Goal: Information Seeking & Learning: Learn about a topic

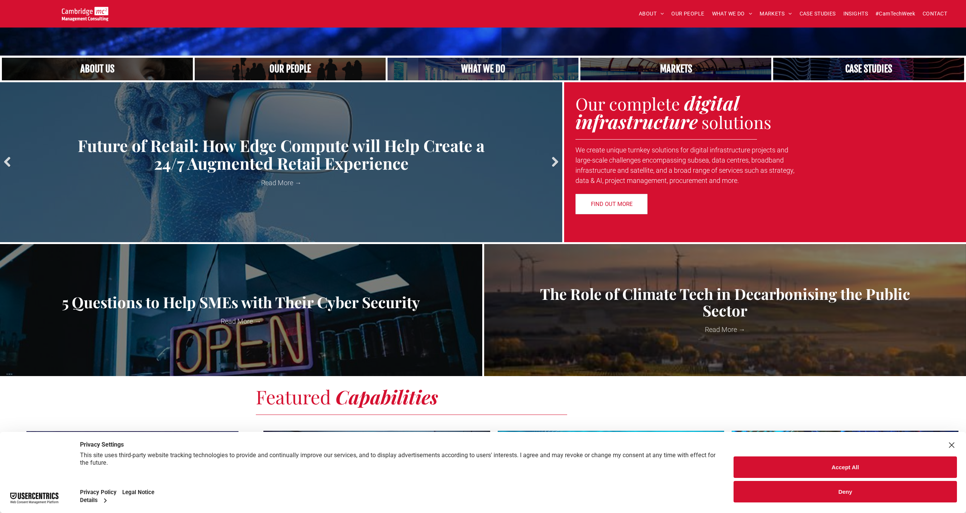
scroll to position [198, 0]
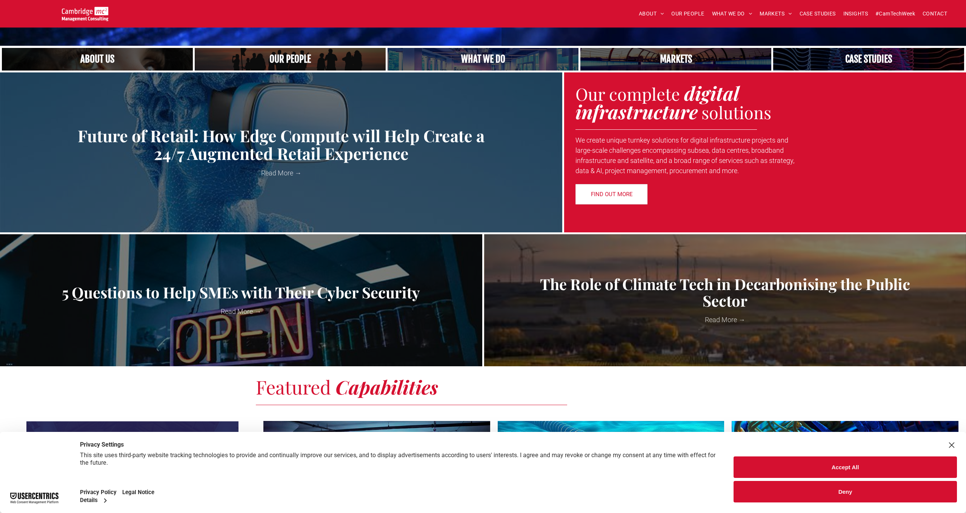
click at [454, 57] on link "A yoga teacher lifting his whole body off the ground in the peacock pose" at bounding box center [483, 59] width 202 height 24
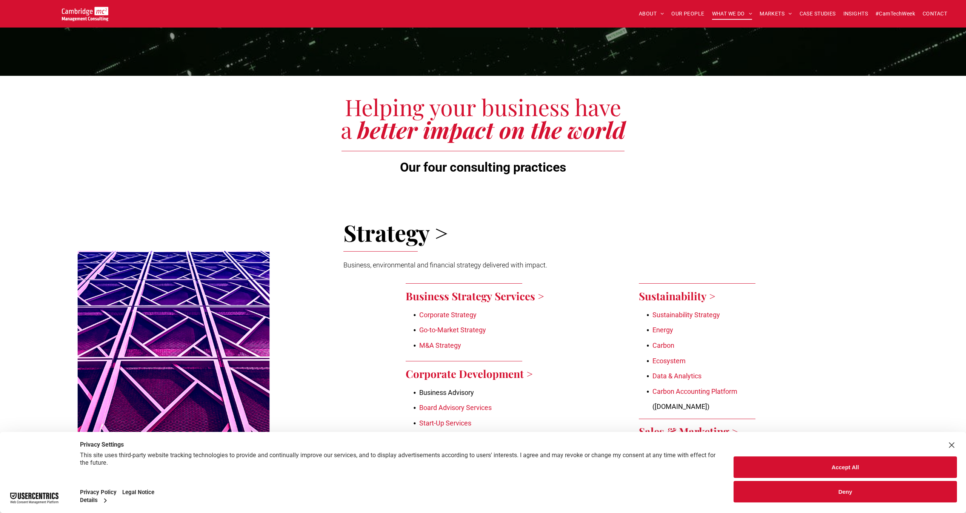
scroll to position [139, 0]
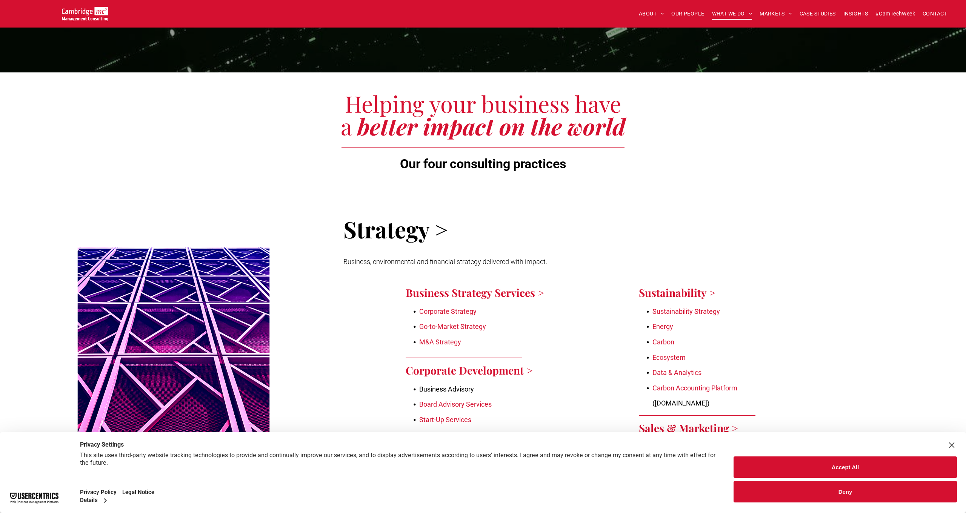
click at [849, 496] on button "Deny" at bounding box center [845, 492] width 223 height 22
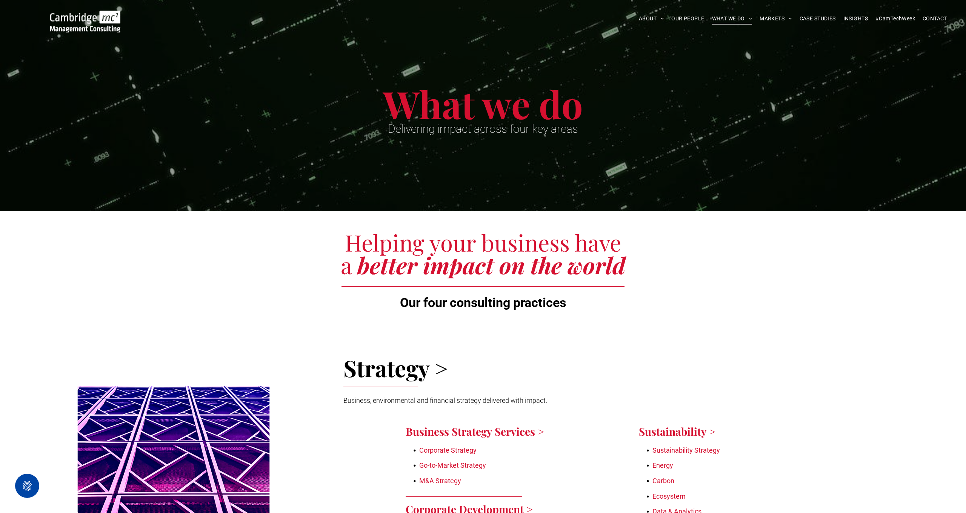
scroll to position [0, 0]
click at [808, 18] on span "CASE STUDIES" at bounding box center [818, 19] width 36 height 12
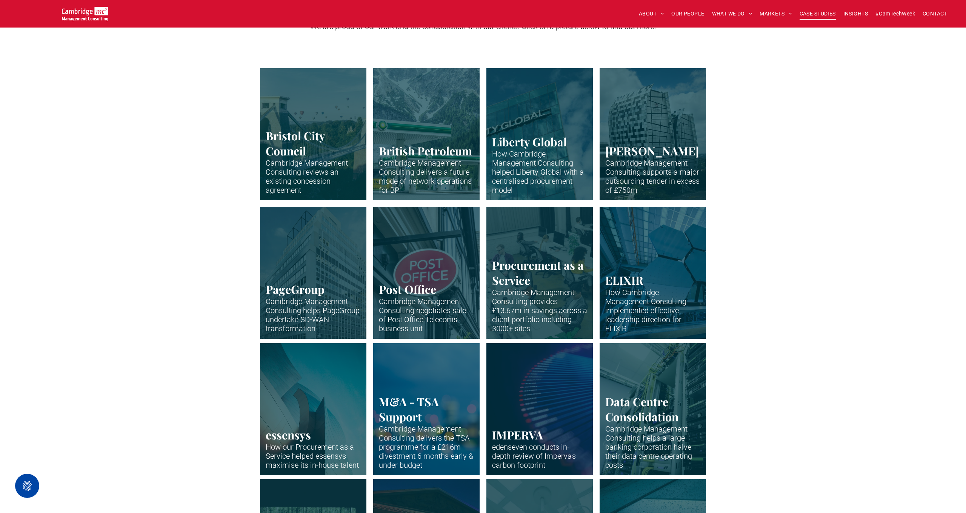
scroll to position [188, 0]
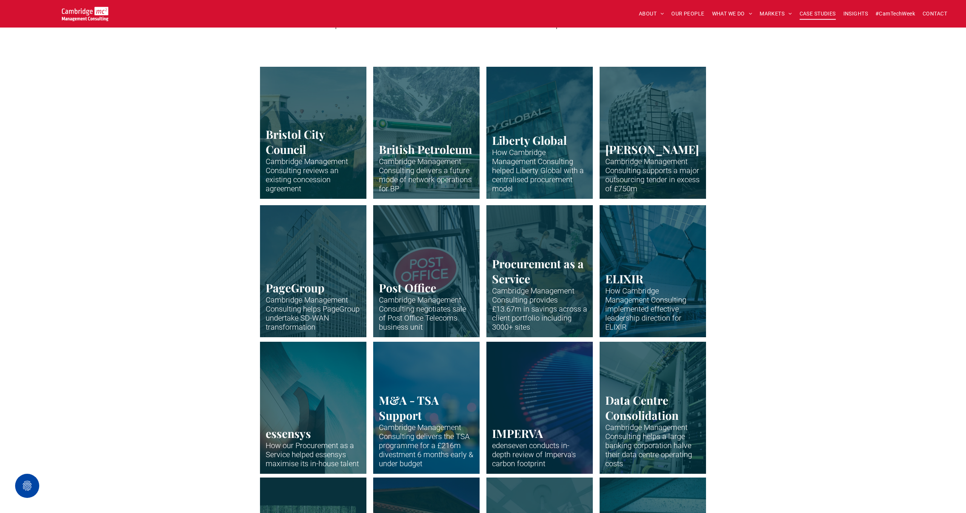
click at [541, 305] on link "Supply Chain" at bounding box center [540, 271] width 113 height 140
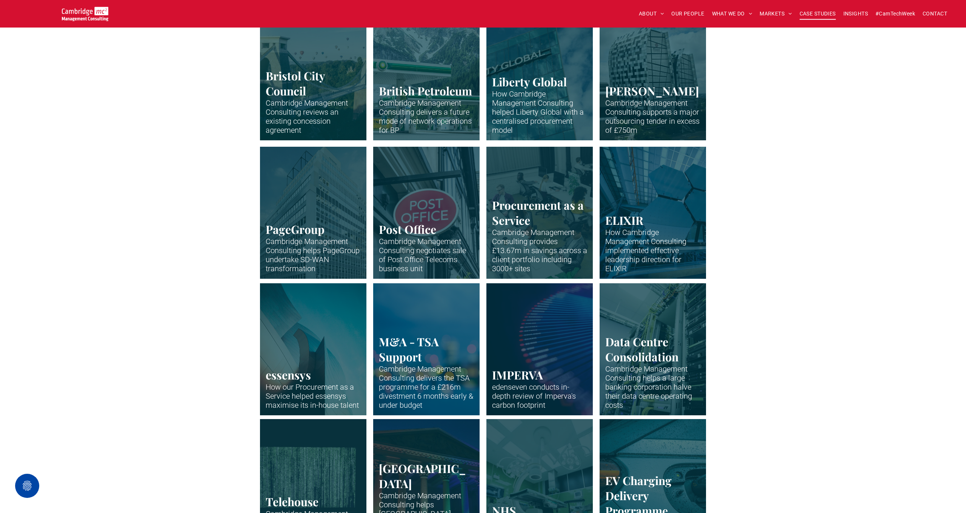
scroll to position [249, 0]
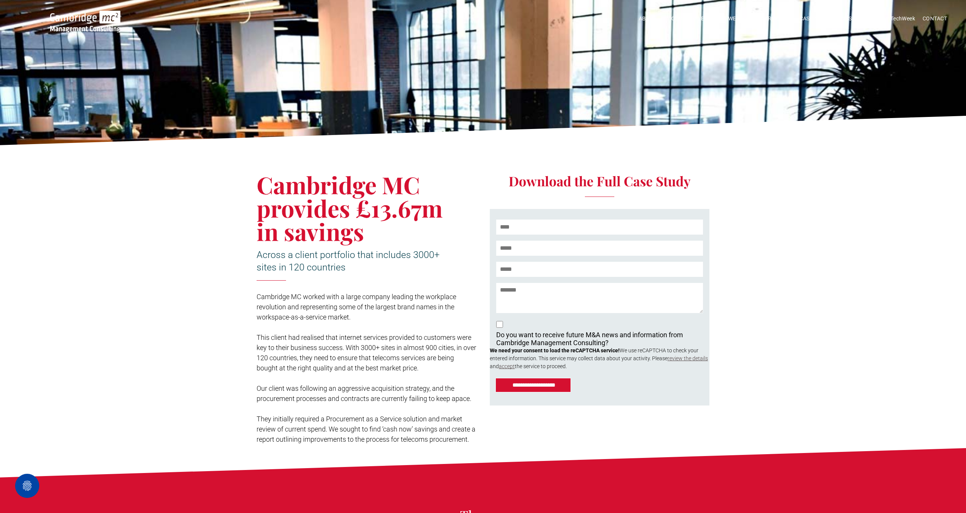
scroll to position [42, 0]
